Goal: Information Seeking & Learning: Learn about a topic

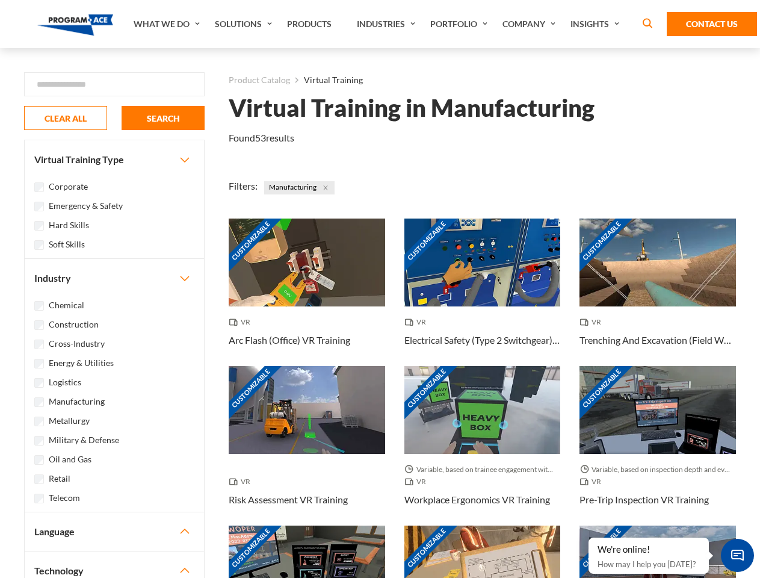
click at [168, 24] on link "What We Do" at bounding box center [168, 24] width 81 height 48
click at [245, 24] on link "Solutions" at bounding box center [245, 24] width 72 height 48
click at [387, 24] on link "Industries" at bounding box center [387, 24] width 73 height 48
click at [531, 24] on link "Company" at bounding box center [530, 24] width 68 height 48
click at [597, 24] on link "Insights" at bounding box center [596, 24] width 64 height 48
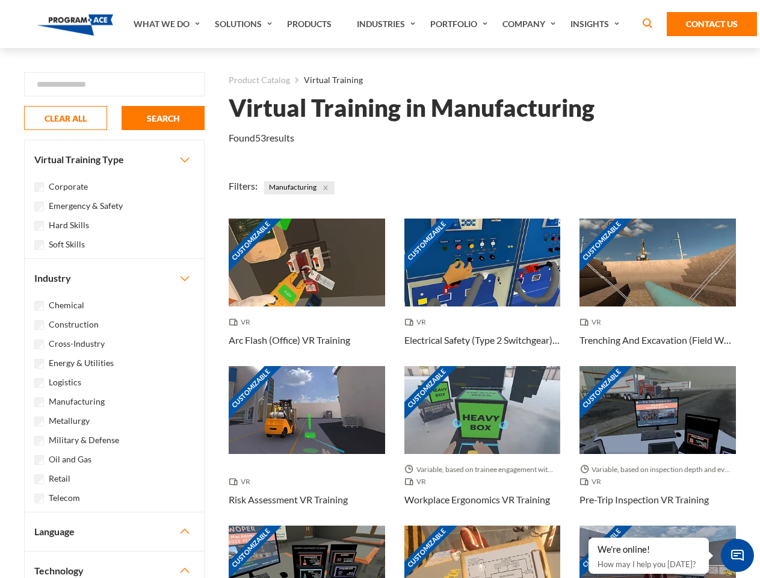
click at [0, 0] on div "Blog White Papers News" at bounding box center [0, 0] width 0 height 0
click at [0, 0] on strong "How Virtual Learning Can Enhance Workforce Productivity: A Guide for L&D Manage…" at bounding box center [0, 0] width 0 height 0
click at [737, 555] on span "Minimize live chat window" at bounding box center [737, 555] width 44 height 44
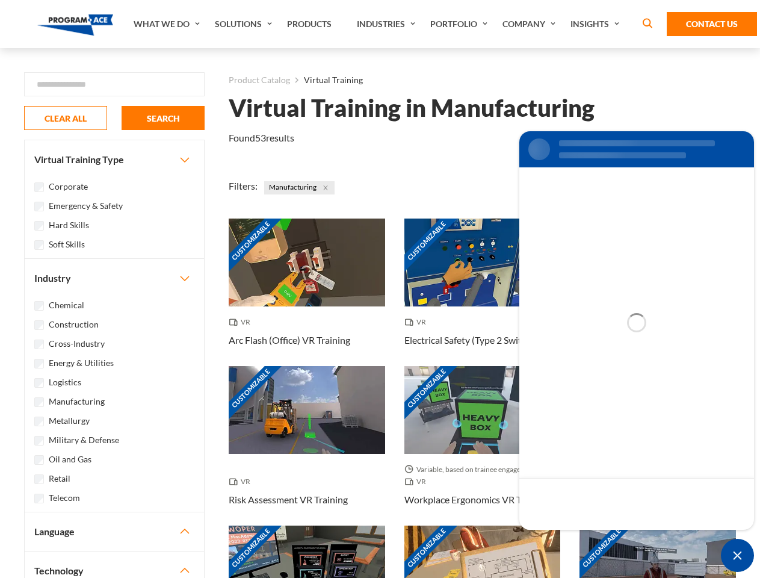
click at [589, 538] on div "Customizable" at bounding box center [657, 569] width 156 height 88
